Goal: Task Accomplishment & Management: Use online tool/utility

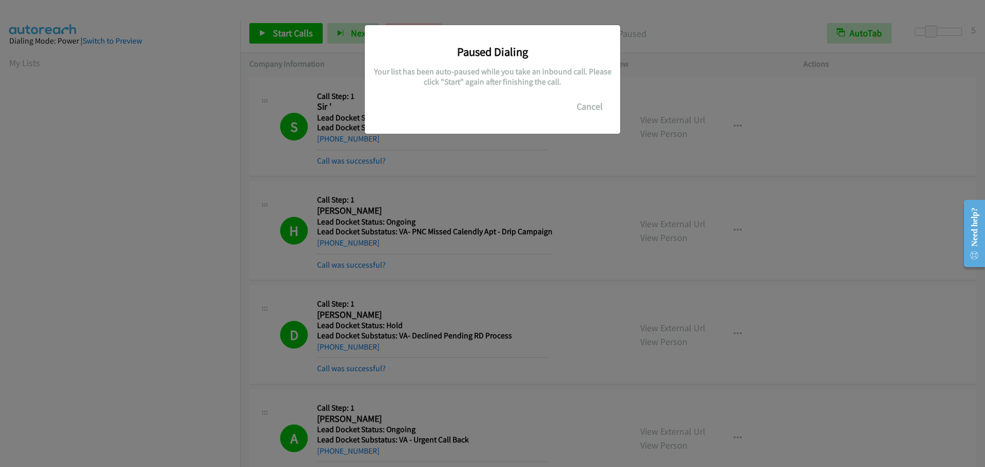
scroll to position [108, 0]
click at [588, 104] on button "Cancel" at bounding box center [590, 106] width 46 height 21
click at [577, 109] on button "Cancel" at bounding box center [590, 106] width 46 height 21
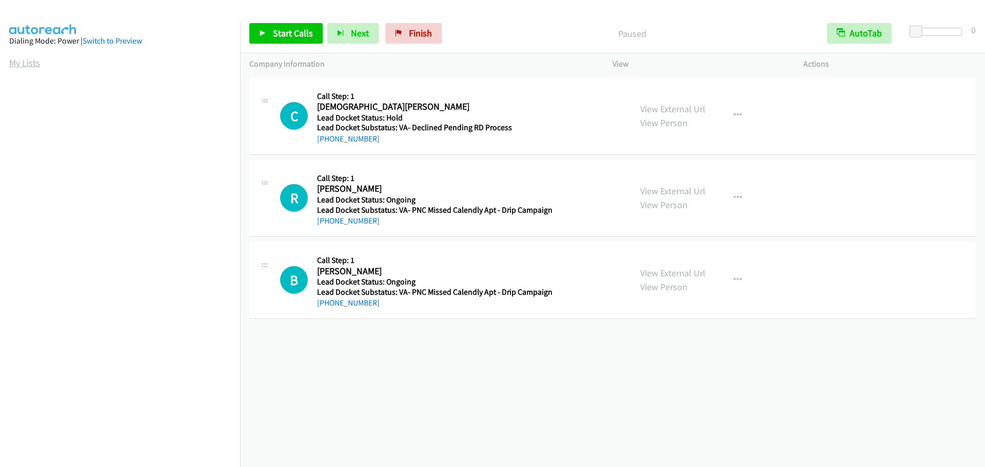
click at [28, 64] on link "My Lists" at bounding box center [24, 63] width 31 height 12
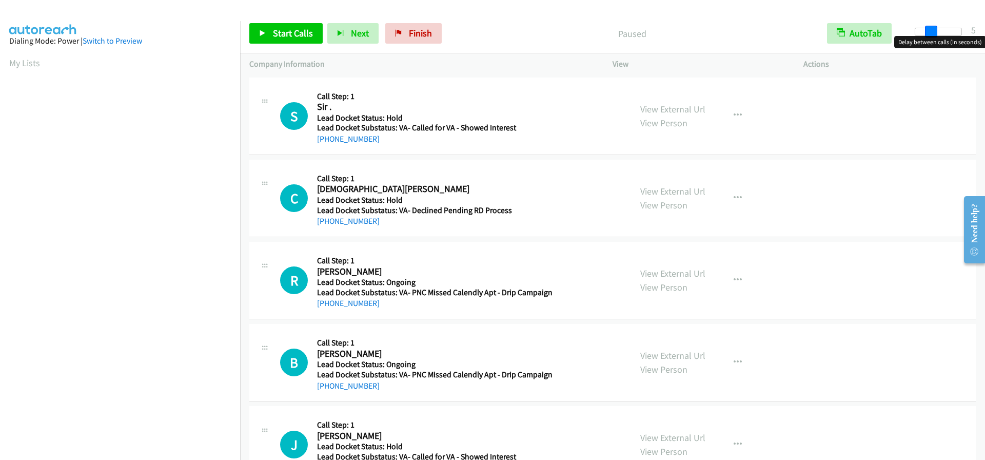
drag, startPoint x: 920, startPoint y: 27, endPoint x: 935, endPoint y: 27, distance: 15.4
click at [935, 27] on span at bounding box center [931, 32] width 12 height 12
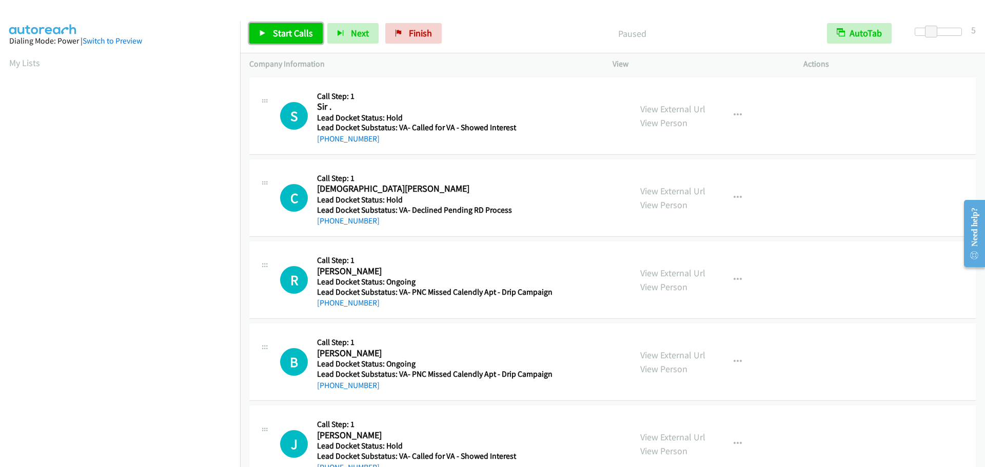
click at [290, 30] on span "Start Calls" at bounding box center [293, 33] width 40 height 12
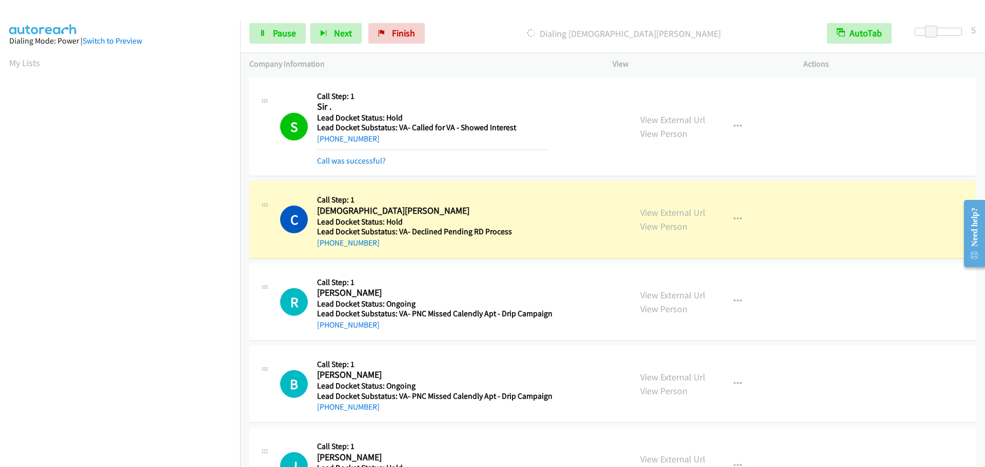
scroll to position [108, 0]
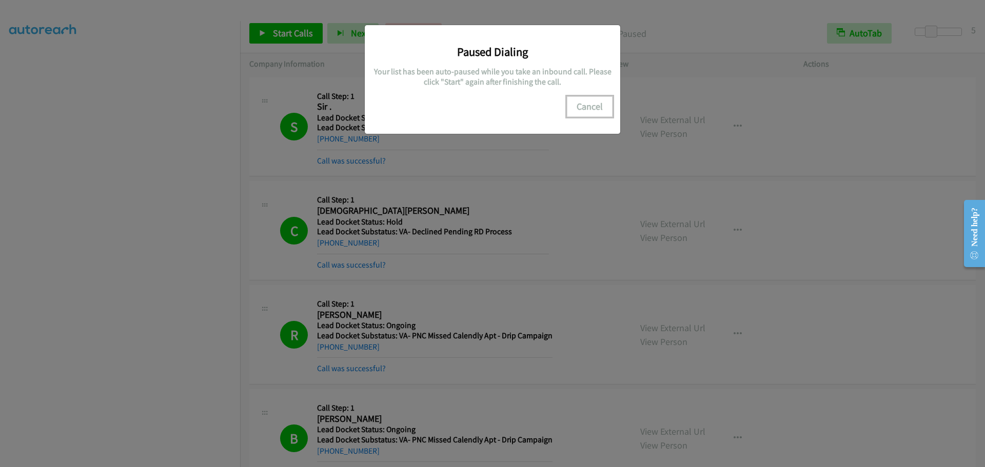
click at [597, 110] on button "Cancel" at bounding box center [590, 106] width 46 height 21
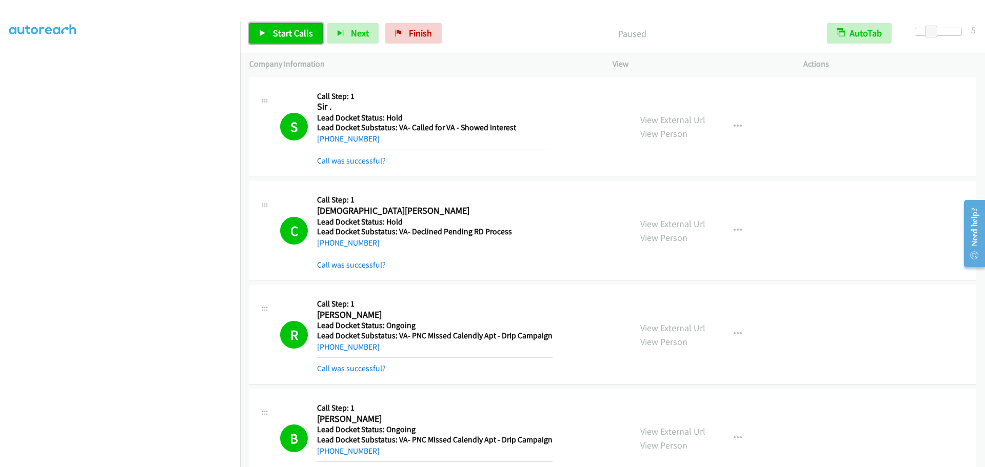
click at [306, 34] on span "Start Calls" at bounding box center [293, 33] width 40 height 12
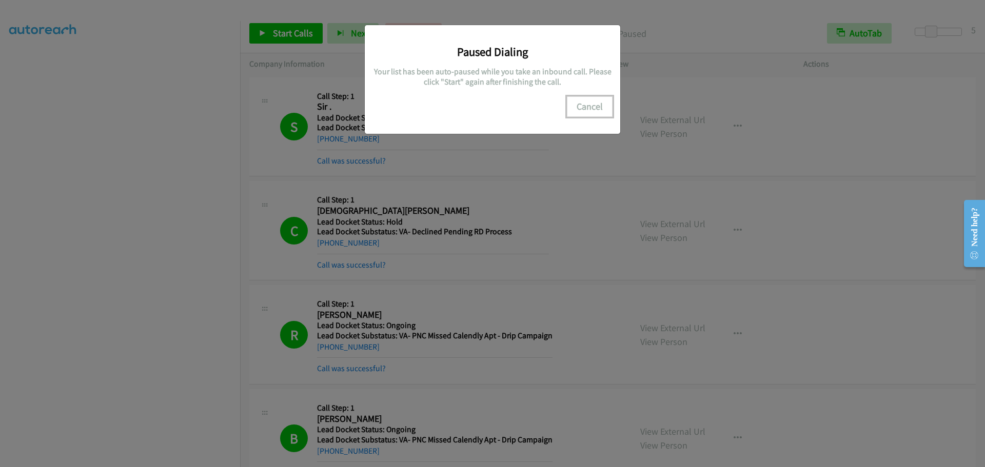
click at [587, 108] on button "Cancel" at bounding box center [590, 106] width 46 height 21
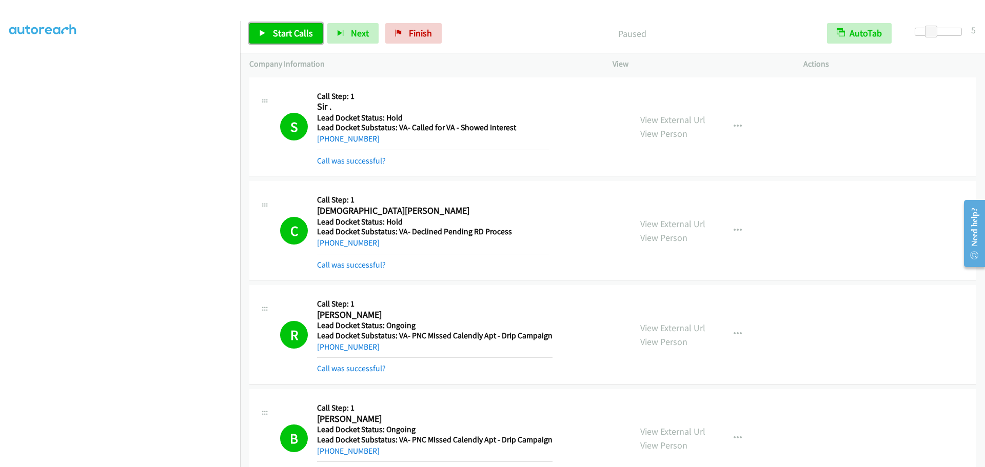
click at [280, 38] on span "Start Calls" at bounding box center [293, 33] width 40 height 12
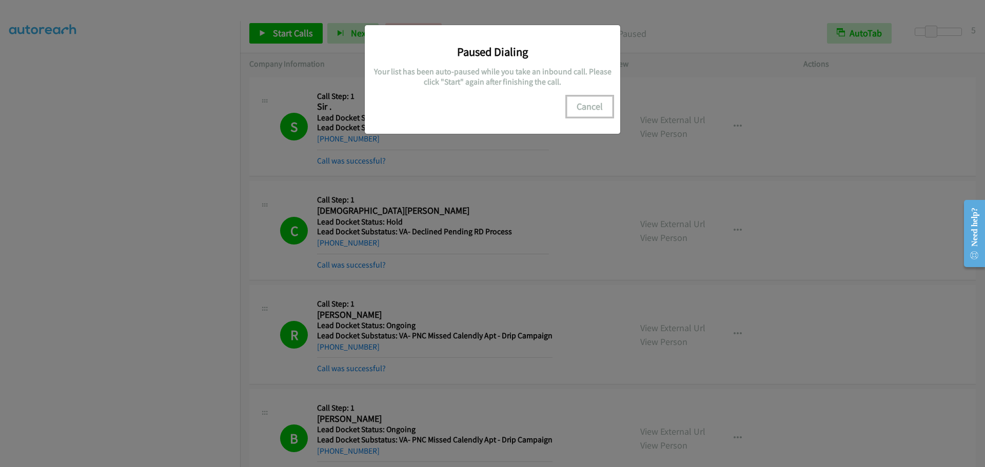
click at [591, 105] on button "Cancel" at bounding box center [590, 106] width 46 height 21
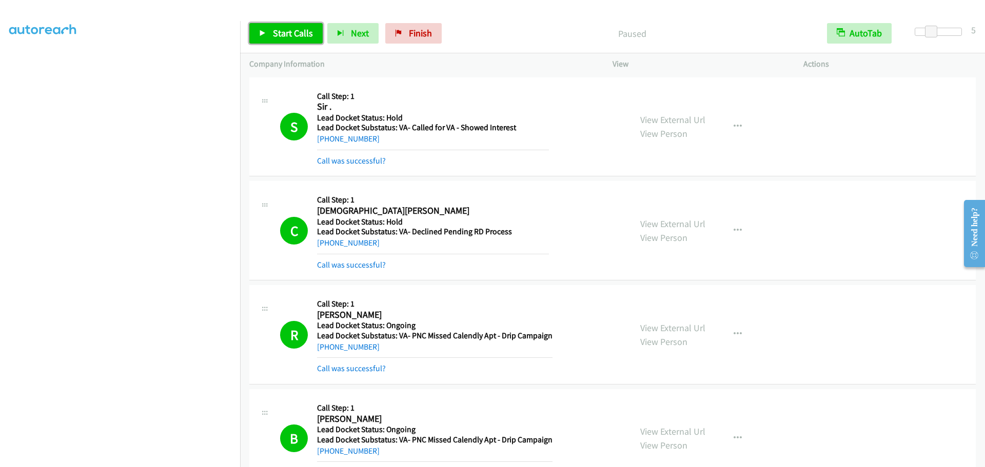
click at [290, 31] on span "Start Calls" at bounding box center [293, 33] width 40 height 12
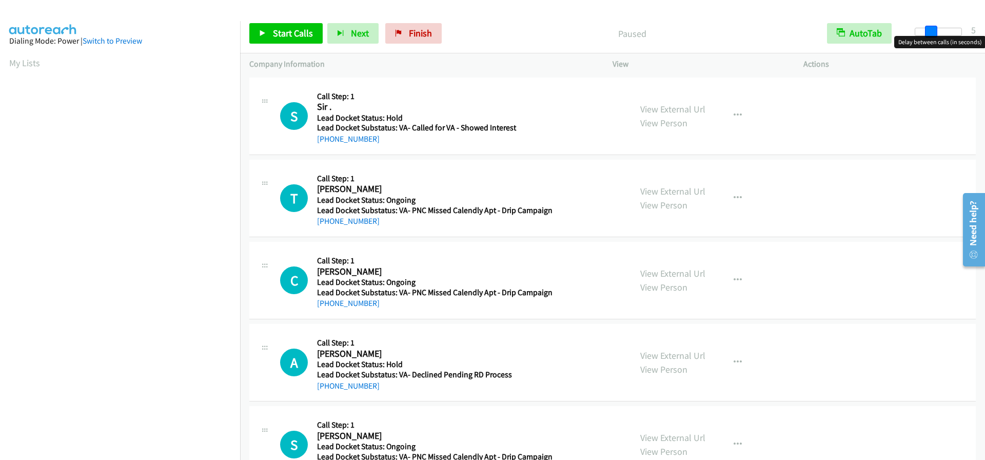
drag, startPoint x: 914, startPoint y: 30, endPoint x: 929, endPoint y: 29, distance: 15.4
click at [929, 29] on span at bounding box center [931, 32] width 12 height 12
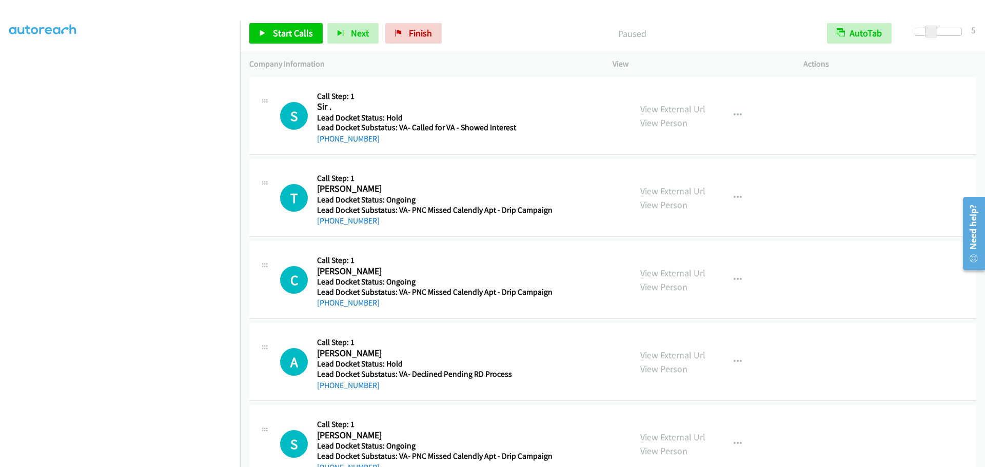
scroll to position [108, 0]
click at [285, 42] on link "Start Calls" at bounding box center [285, 33] width 73 height 21
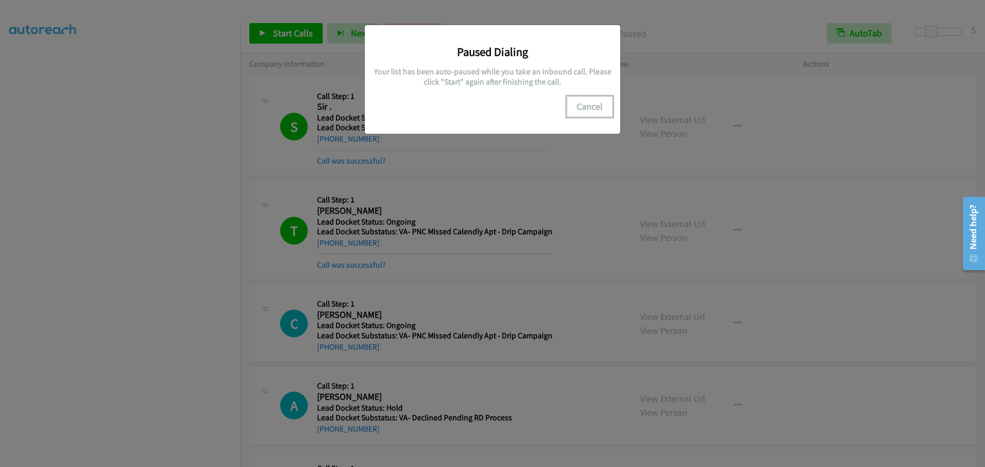
click at [582, 104] on button "Cancel" at bounding box center [590, 106] width 46 height 21
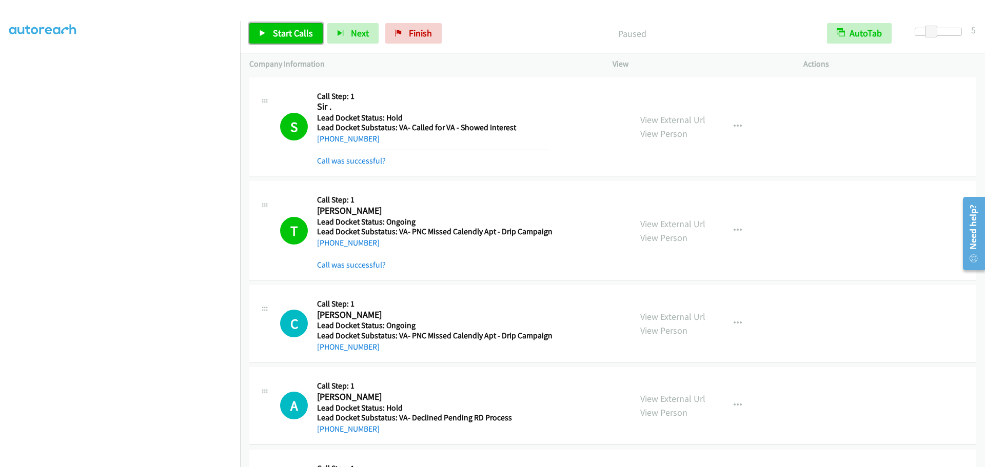
click at [273, 38] on span "Start Calls" at bounding box center [293, 33] width 40 height 12
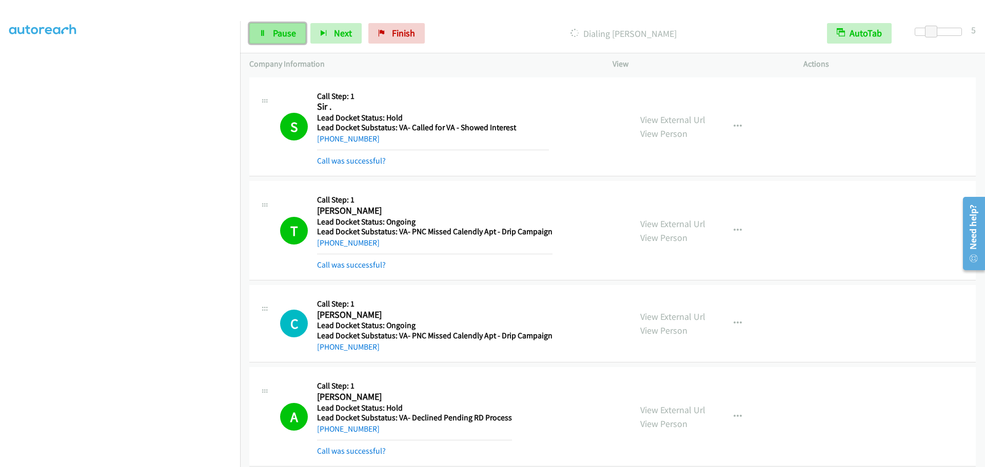
click at [271, 29] on link "Pause" at bounding box center [277, 33] width 56 height 21
